Goal: Task Accomplishment & Management: Use online tool/utility

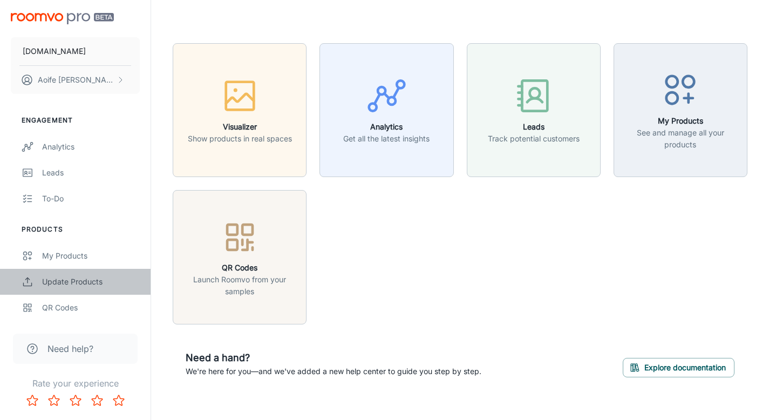
click at [70, 284] on div "Update Products" at bounding box center [91, 282] width 98 height 12
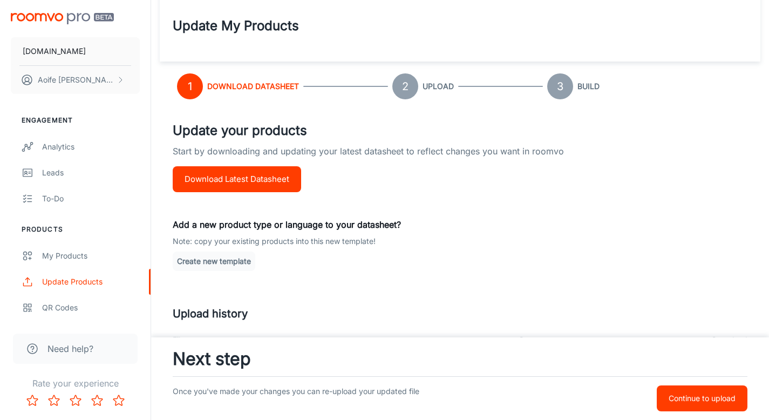
scroll to position [21, 0]
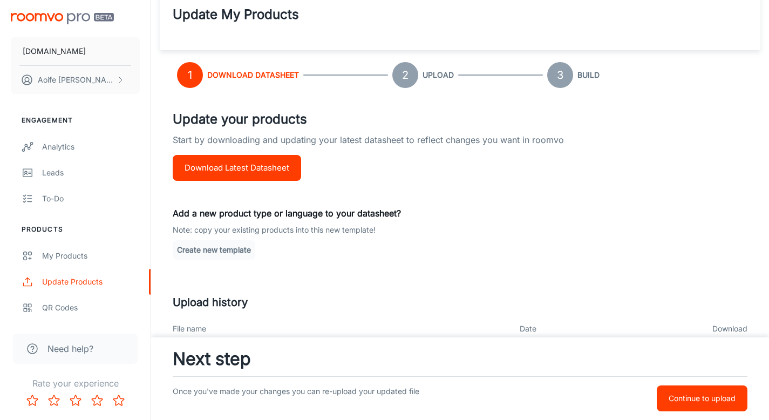
click at [715, 393] on p "Continue to upload" at bounding box center [702, 398] width 67 height 12
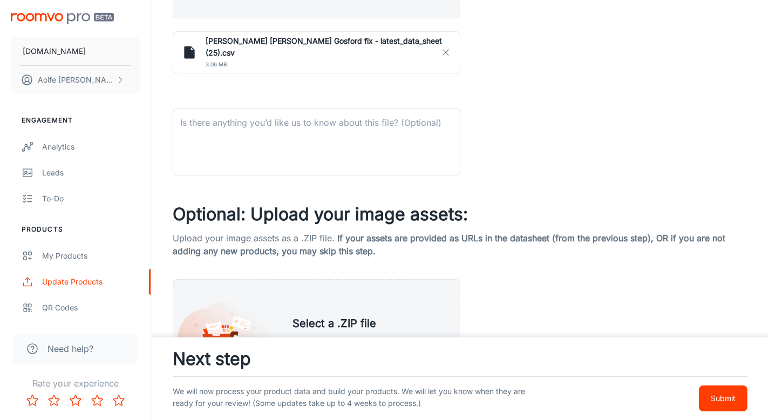
scroll to position [433, 0]
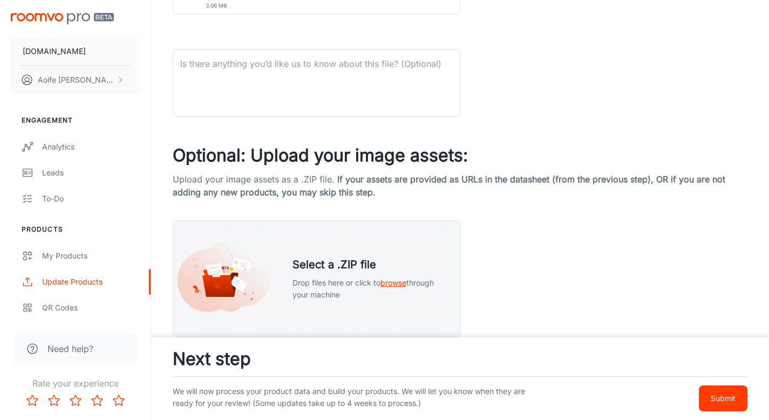
click at [719, 394] on p "Submit" at bounding box center [723, 398] width 25 height 12
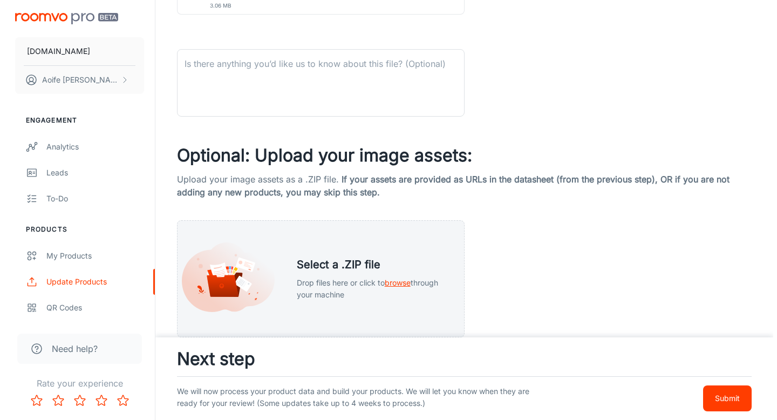
scroll to position [0, 0]
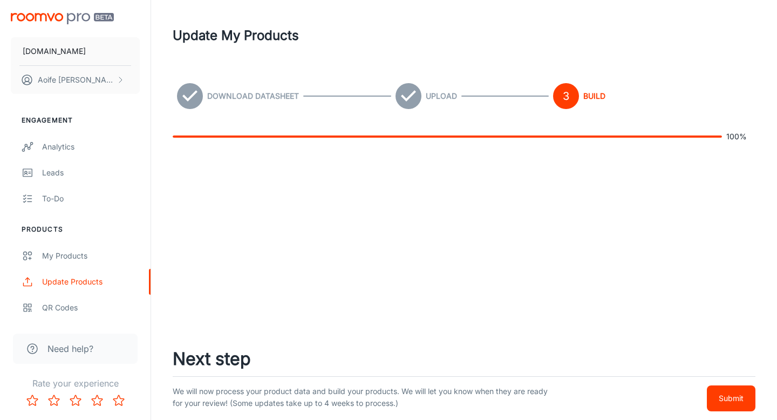
click at [719, 394] on p "Submit" at bounding box center [731, 398] width 25 height 12
click at [724, 395] on p "Submit" at bounding box center [731, 398] width 25 height 12
click at [743, 404] on p "Submit" at bounding box center [731, 398] width 25 height 12
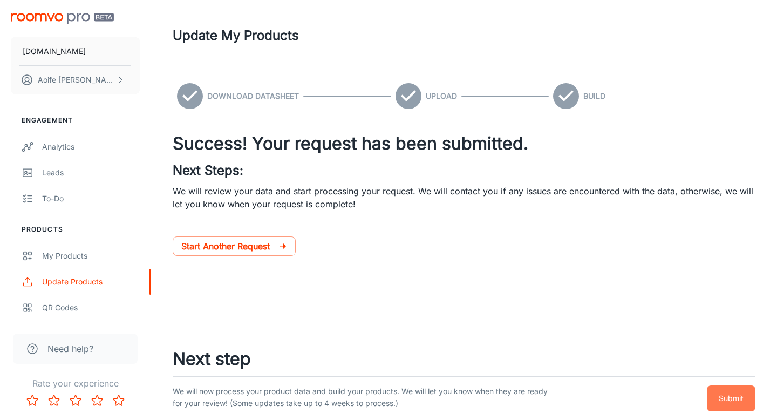
click at [743, 404] on p "Submit" at bounding box center [731, 398] width 25 height 12
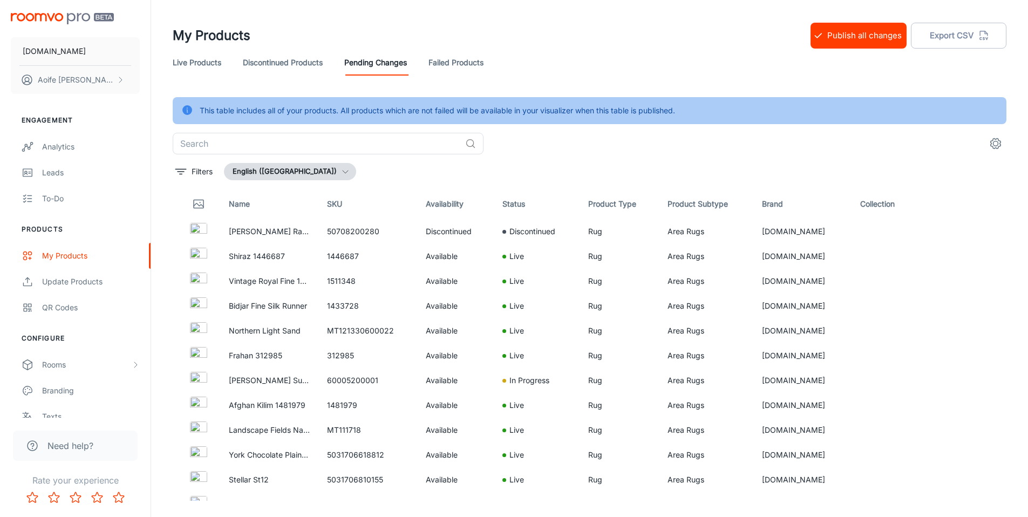
click at [841, 39] on button "Publish all changes" at bounding box center [859, 36] width 96 height 26
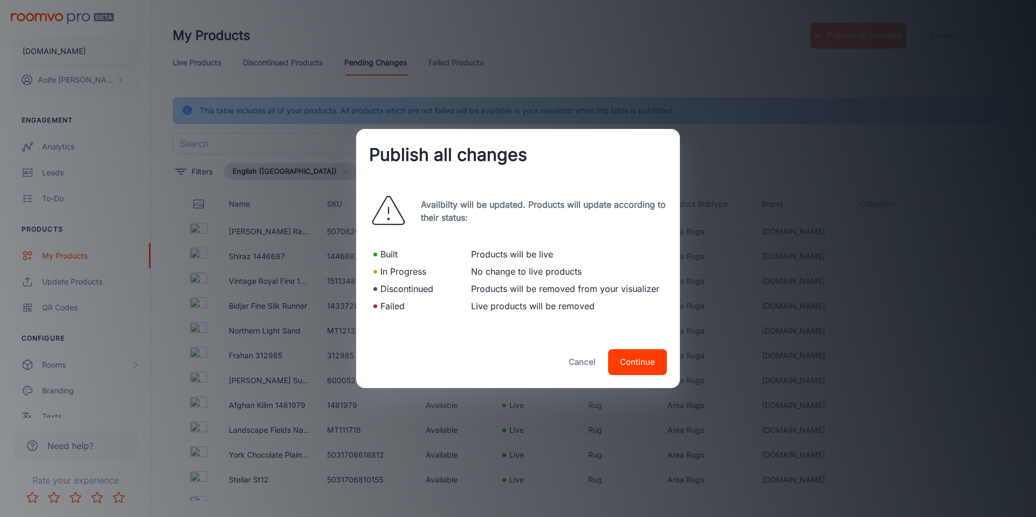
click at [621, 361] on button "Continue" at bounding box center [637, 362] width 59 height 26
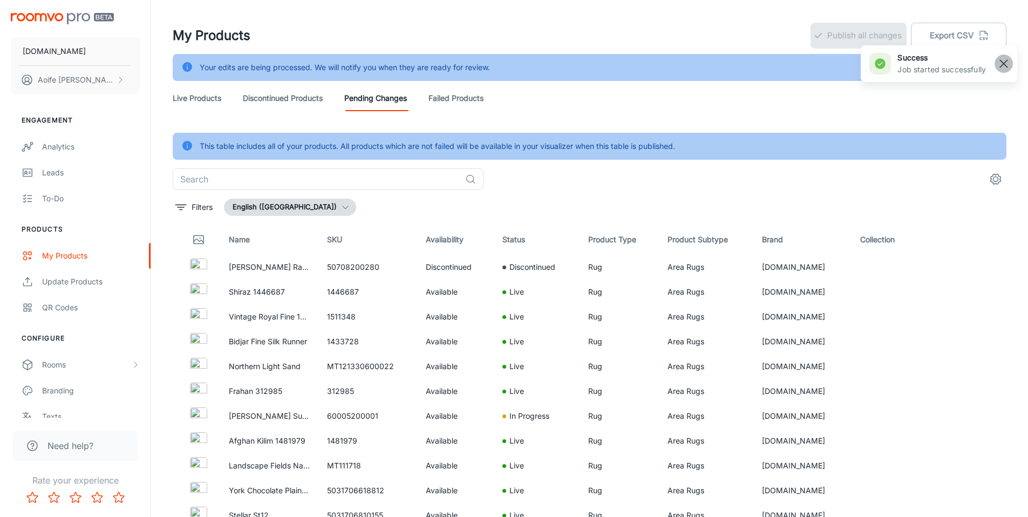
click at [1006, 66] on line "button" at bounding box center [1004, 64] width 8 height 8
